Goal: Task Accomplishment & Management: Manage account settings

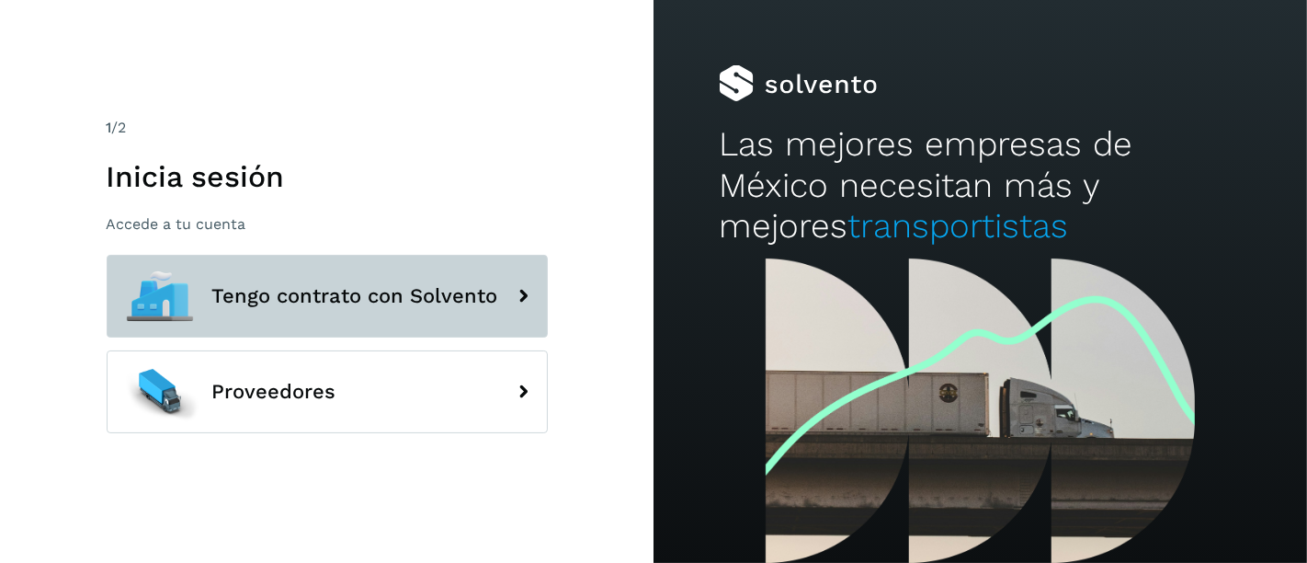
click at [265, 289] on span "Tengo contrato con Solvento" at bounding box center [355, 296] width 286 height 22
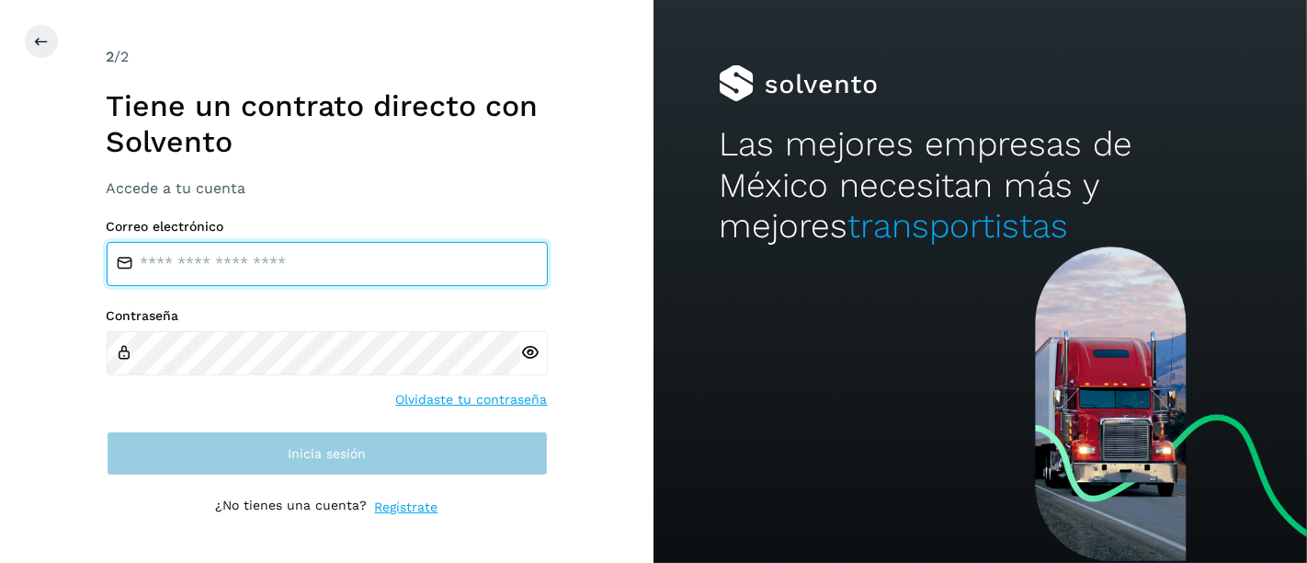
type input "**********"
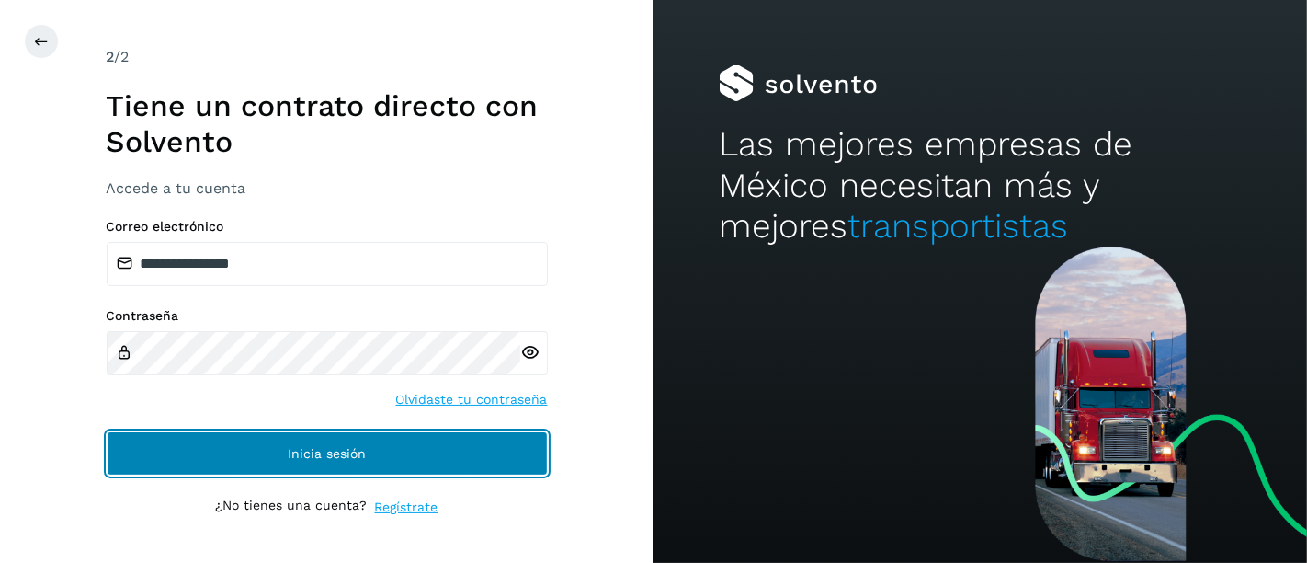
click at [276, 448] on button "Inicia sesión" at bounding box center [327, 453] width 441 height 44
click at [368, 452] on button "Inicia sesión" at bounding box center [327, 453] width 441 height 44
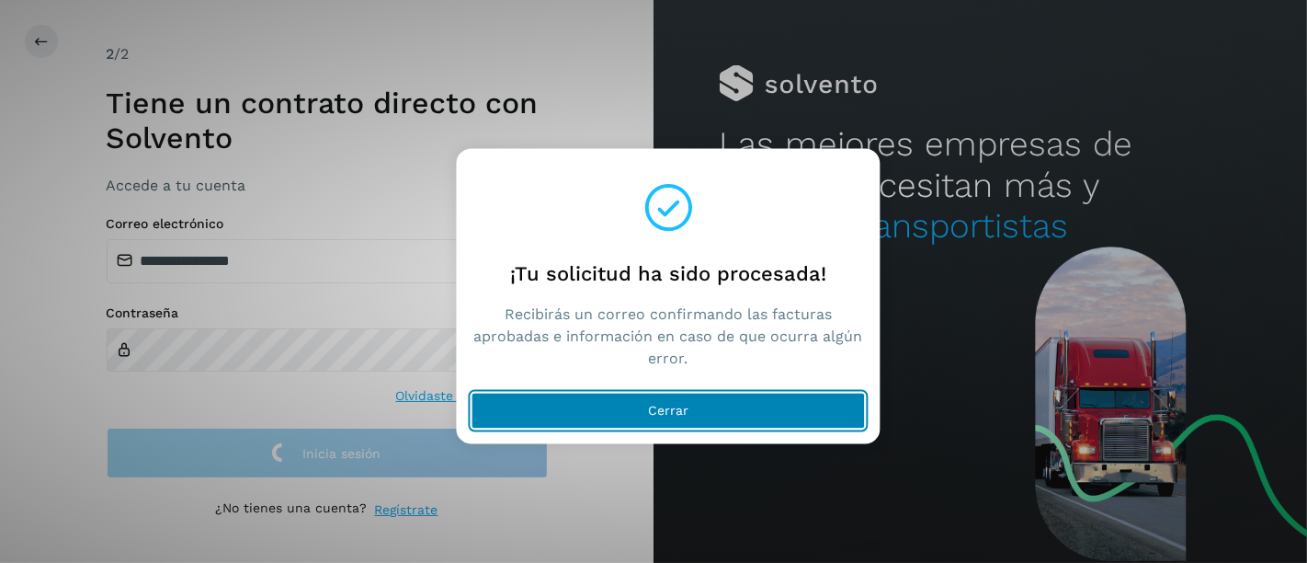
click at [601, 416] on button "Cerrar" at bounding box center [669, 411] width 394 height 37
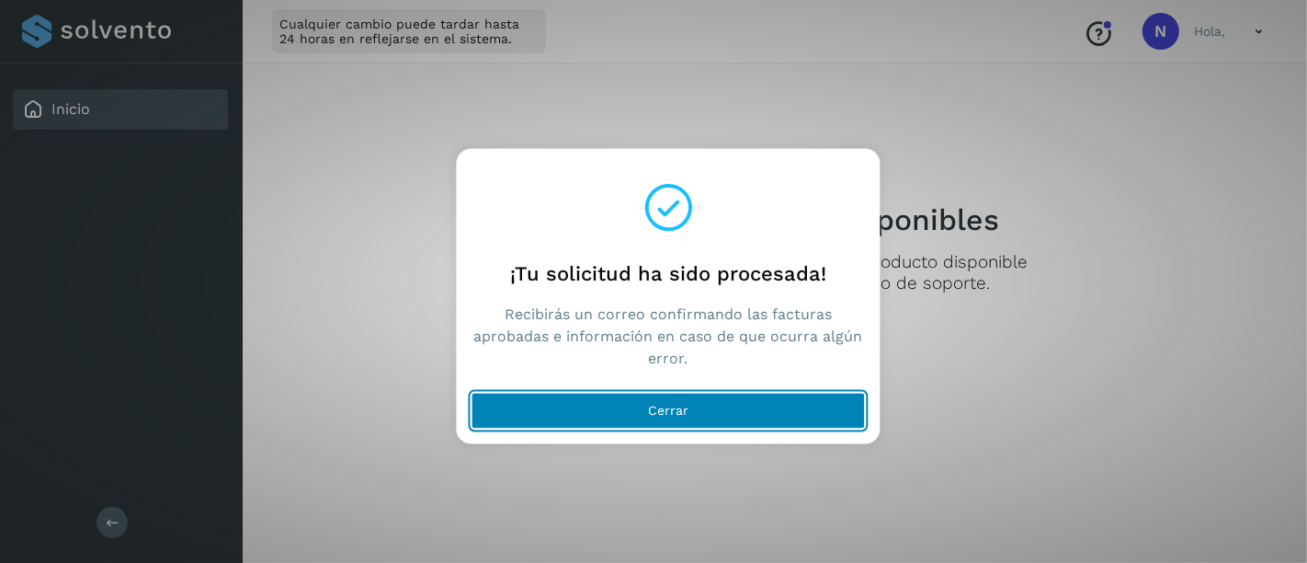
click at [639, 414] on button "Cerrar" at bounding box center [669, 411] width 394 height 37
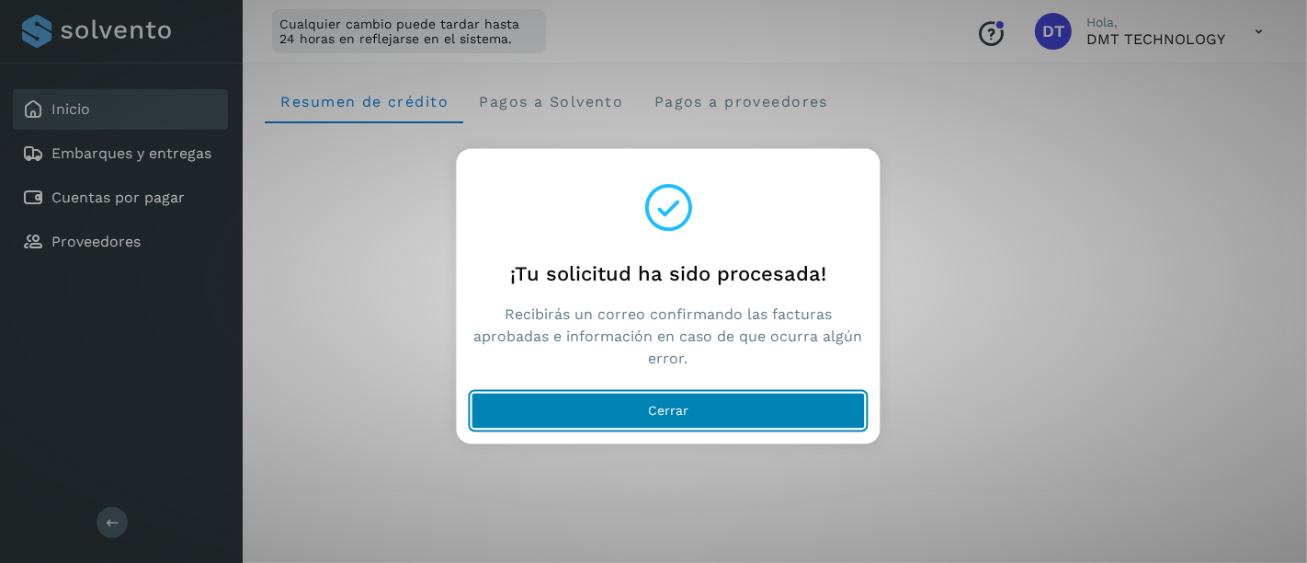
click at [588, 408] on button "Cerrar" at bounding box center [669, 411] width 394 height 37
